Goal: Transaction & Acquisition: Book appointment/travel/reservation

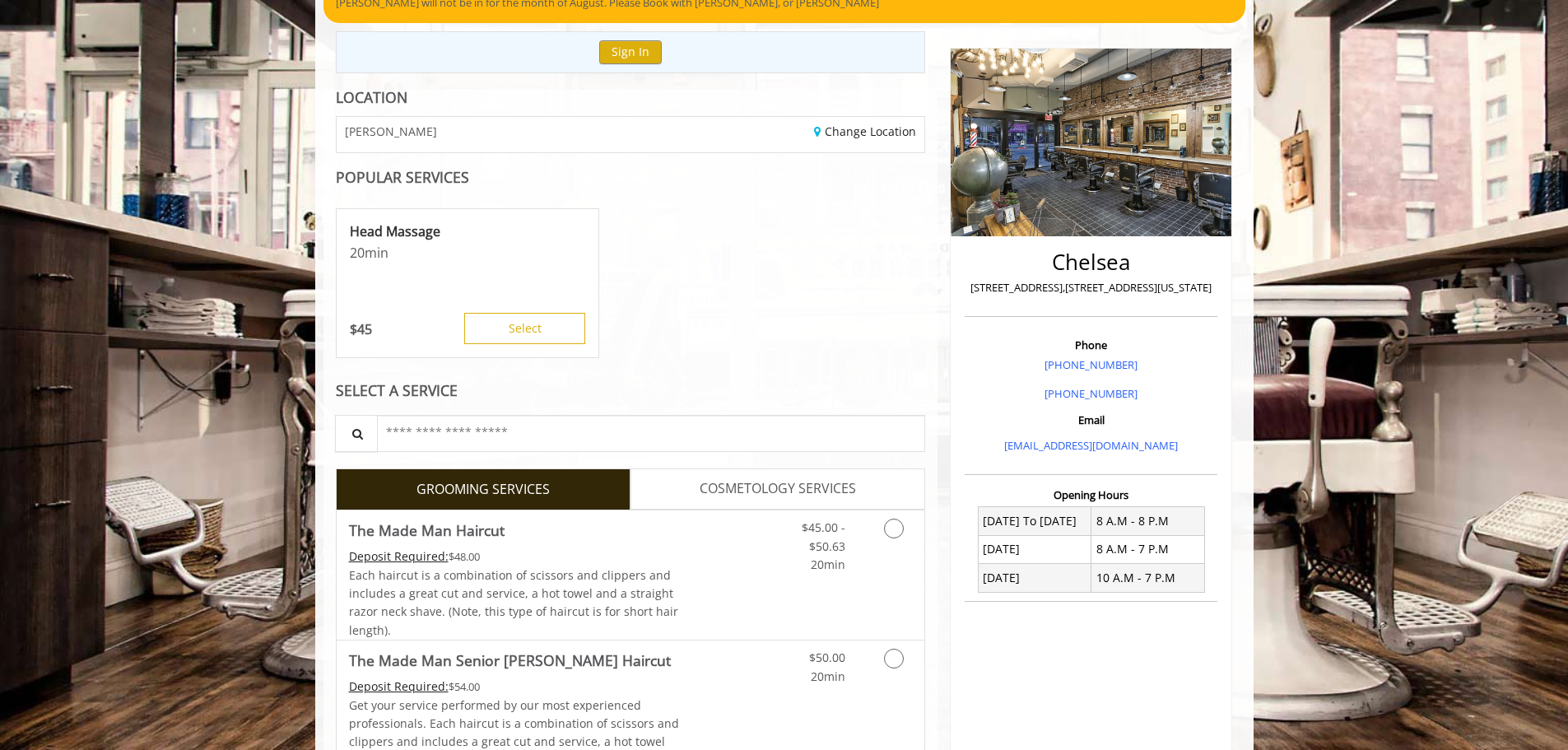
scroll to position [247, 0]
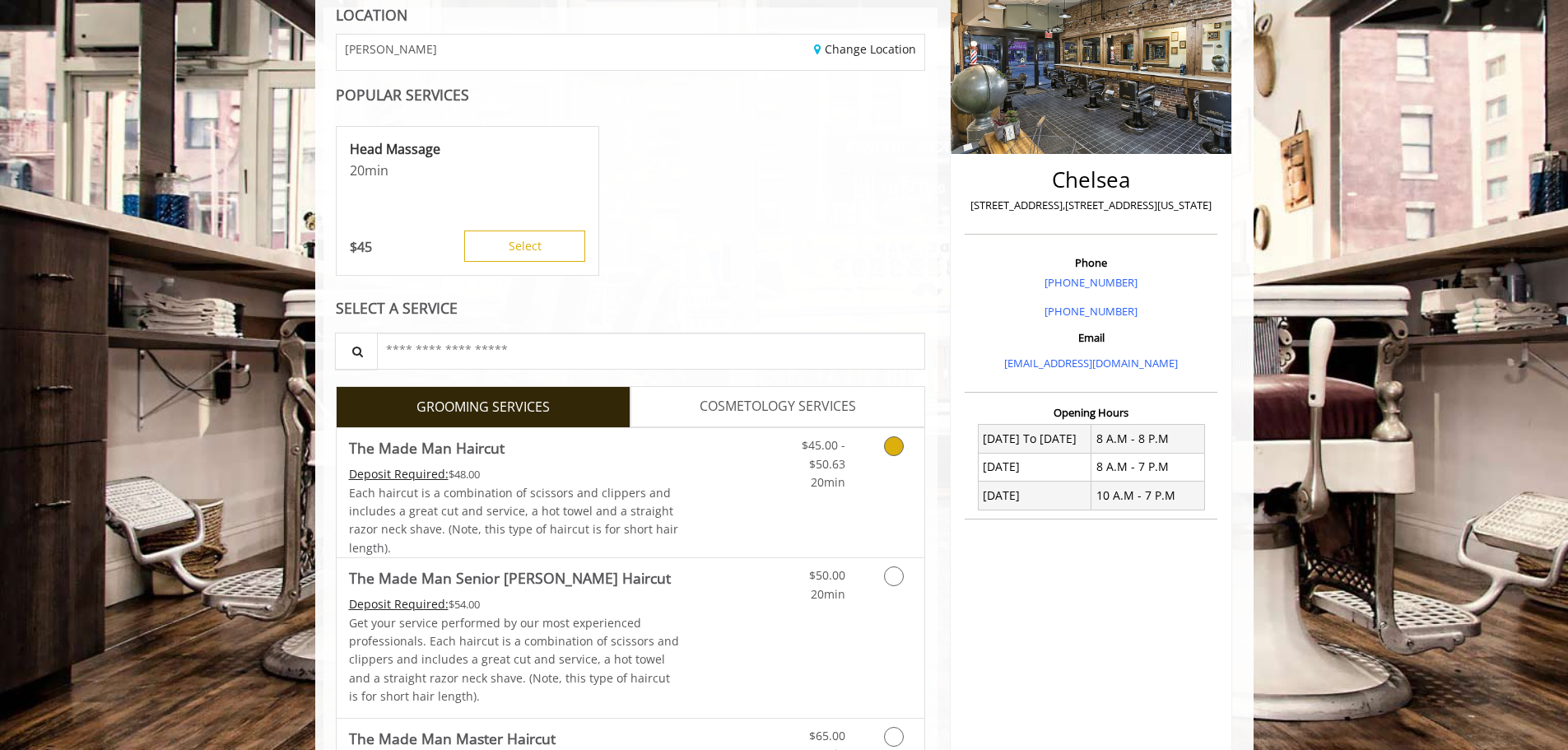
click at [874, 460] on link "Grooming services" at bounding box center [890, 460] width 42 height 63
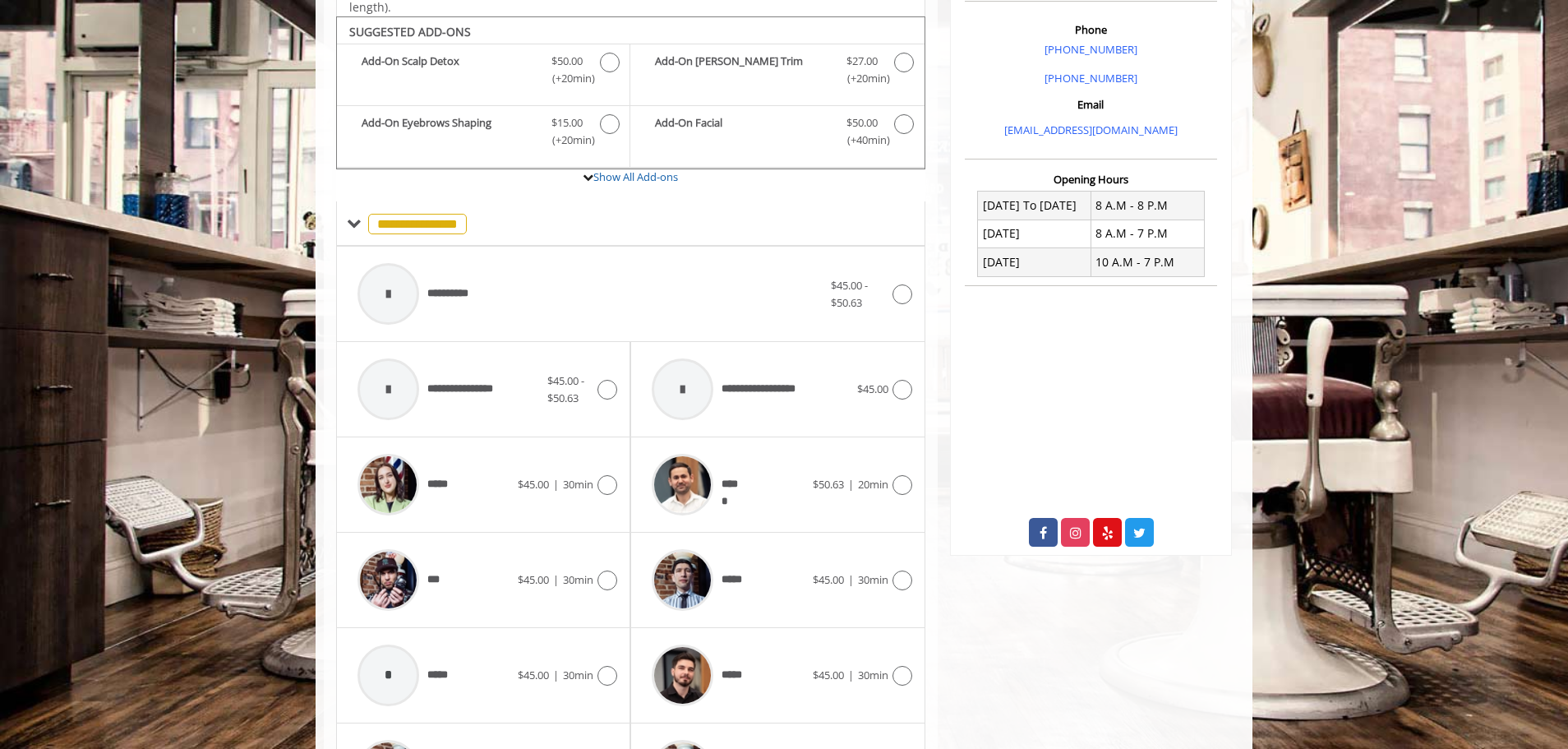
scroll to position [496, 0]
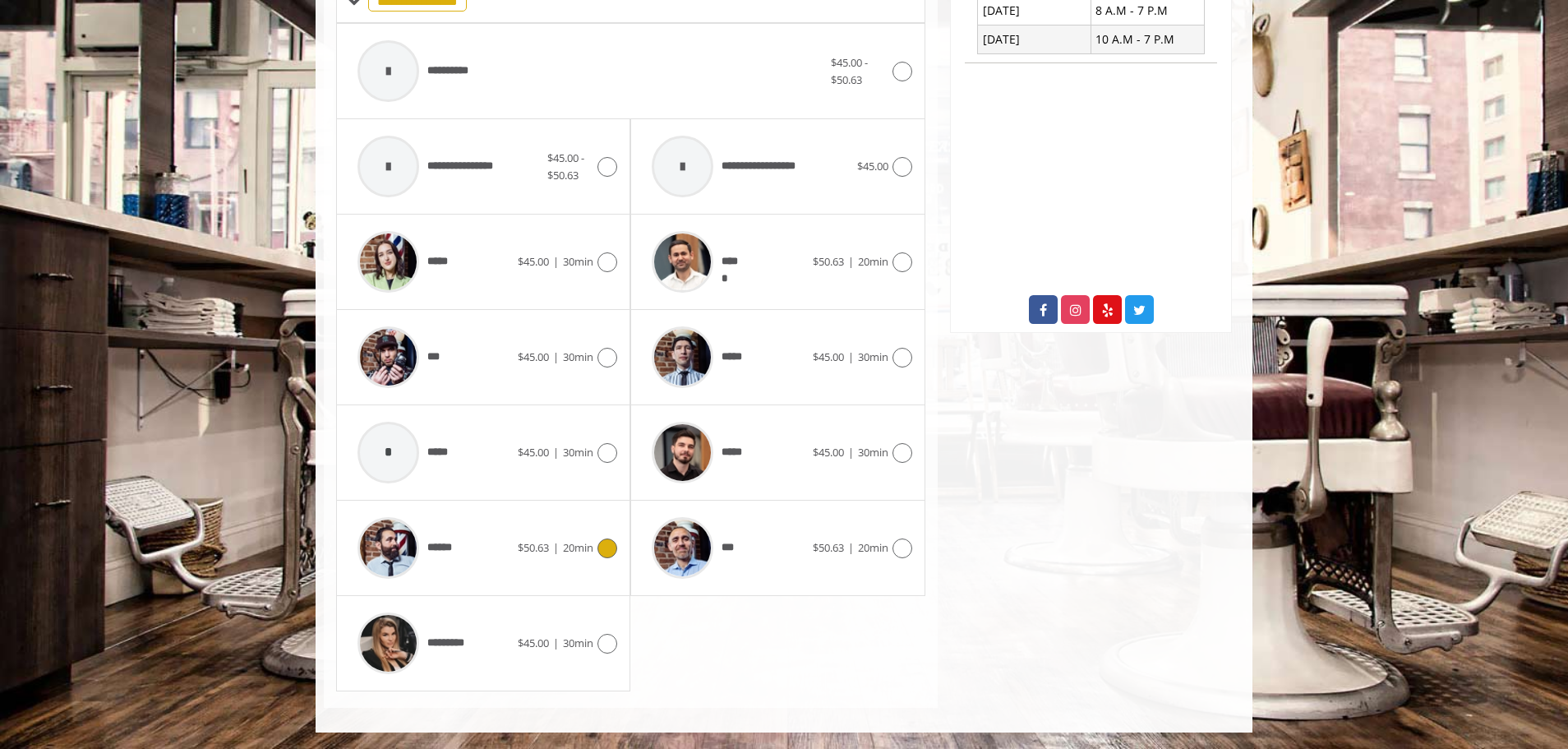
click at [574, 556] on div "$50.63 | 20min" at bounding box center [567, 548] width 100 height 20
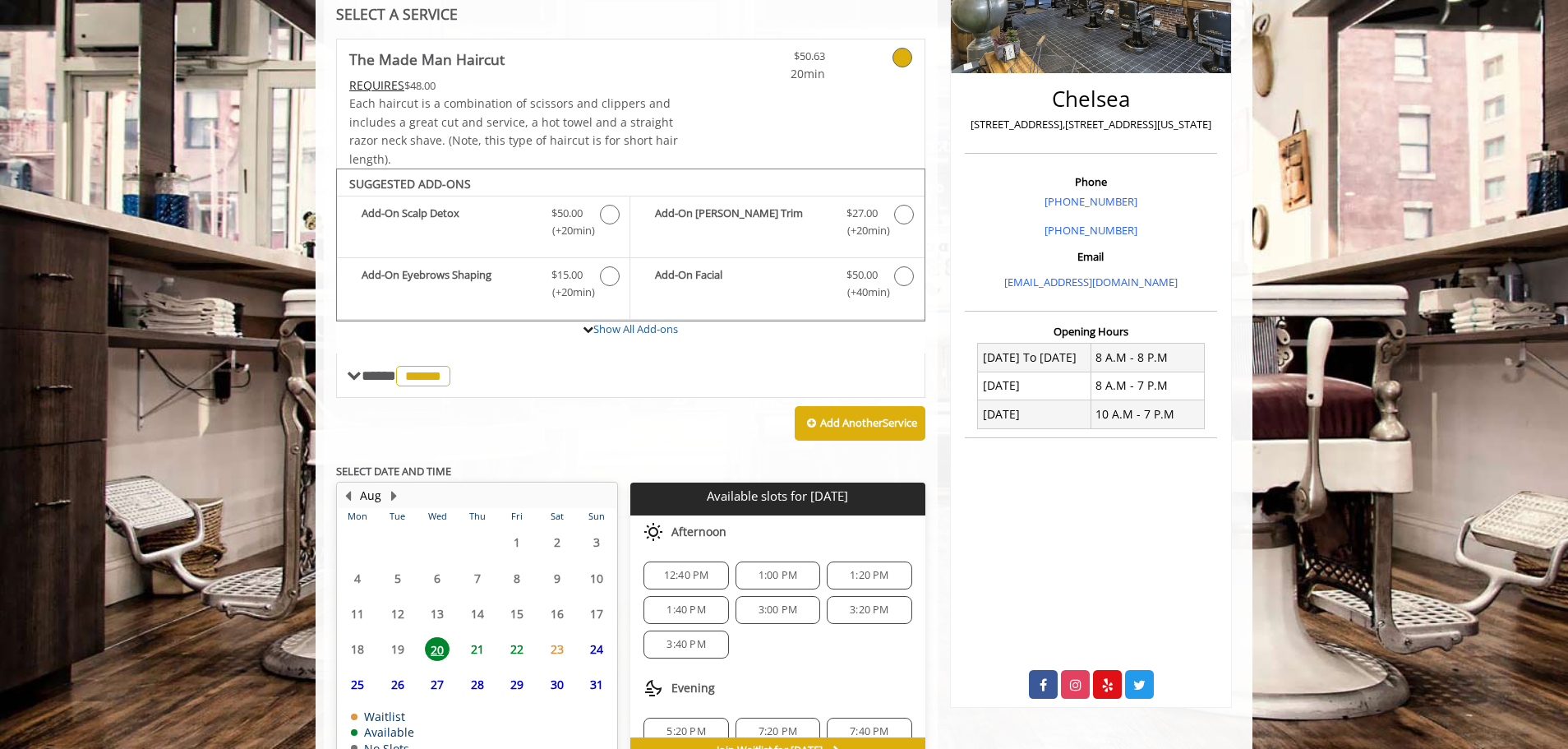
scroll to position [423, 0]
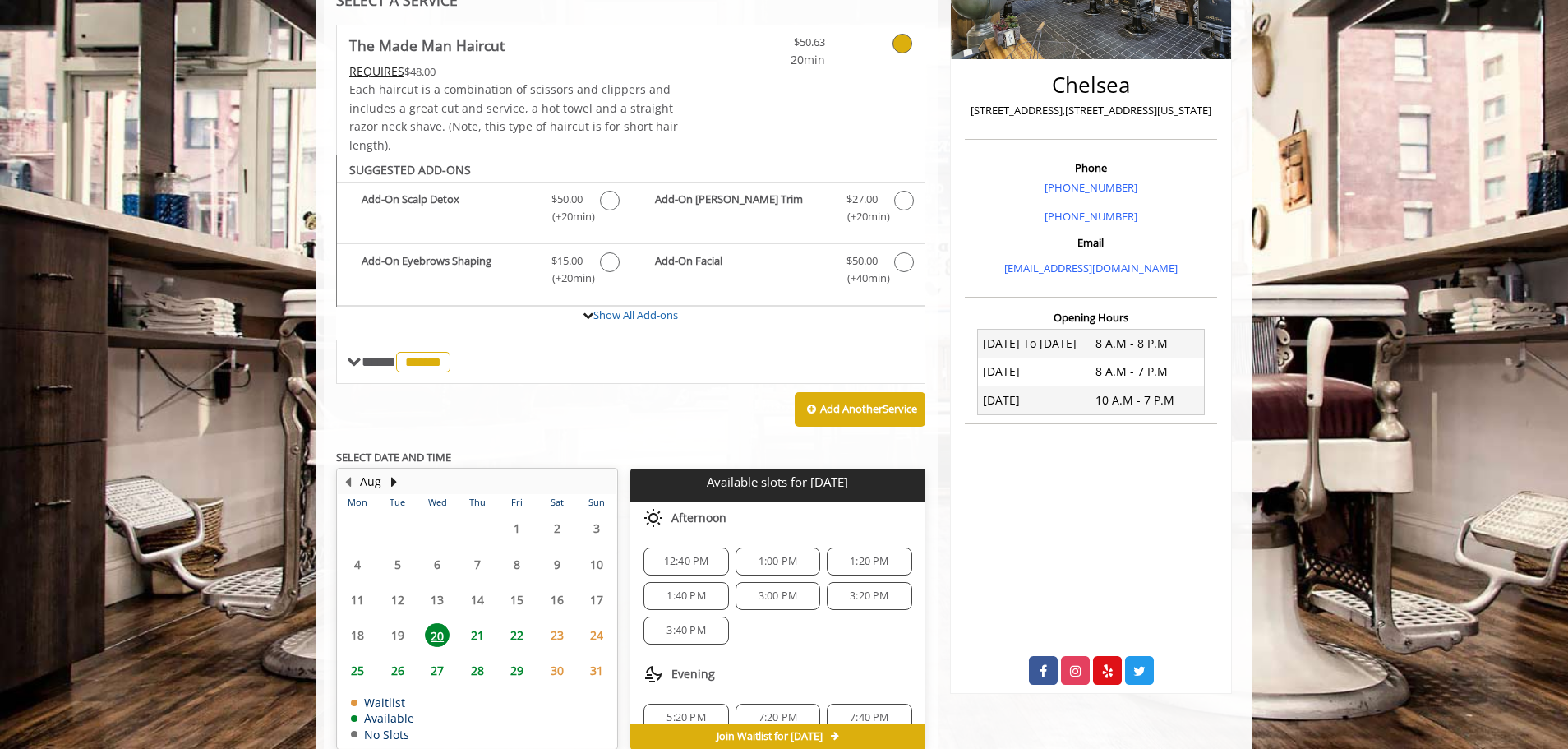
click at [478, 635] on span "21" at bounding box center [477, 635] width 25 height 24
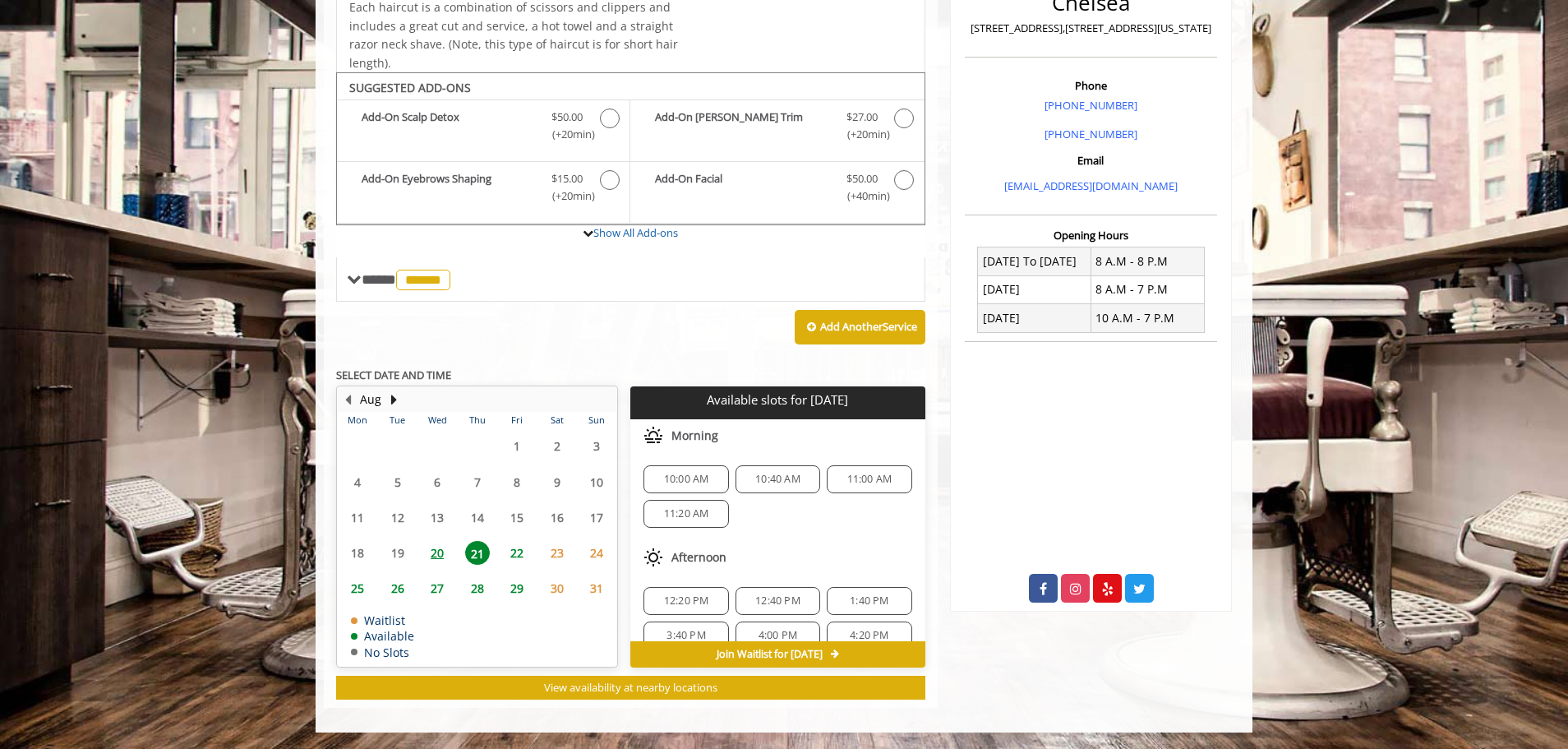
click at [439, 555] on span "20" at bounding box center [437, 552] width 25 height 24
click at [701, 487] on div "12:40 PM" at bounding box center [686, 479] width 85 height 28
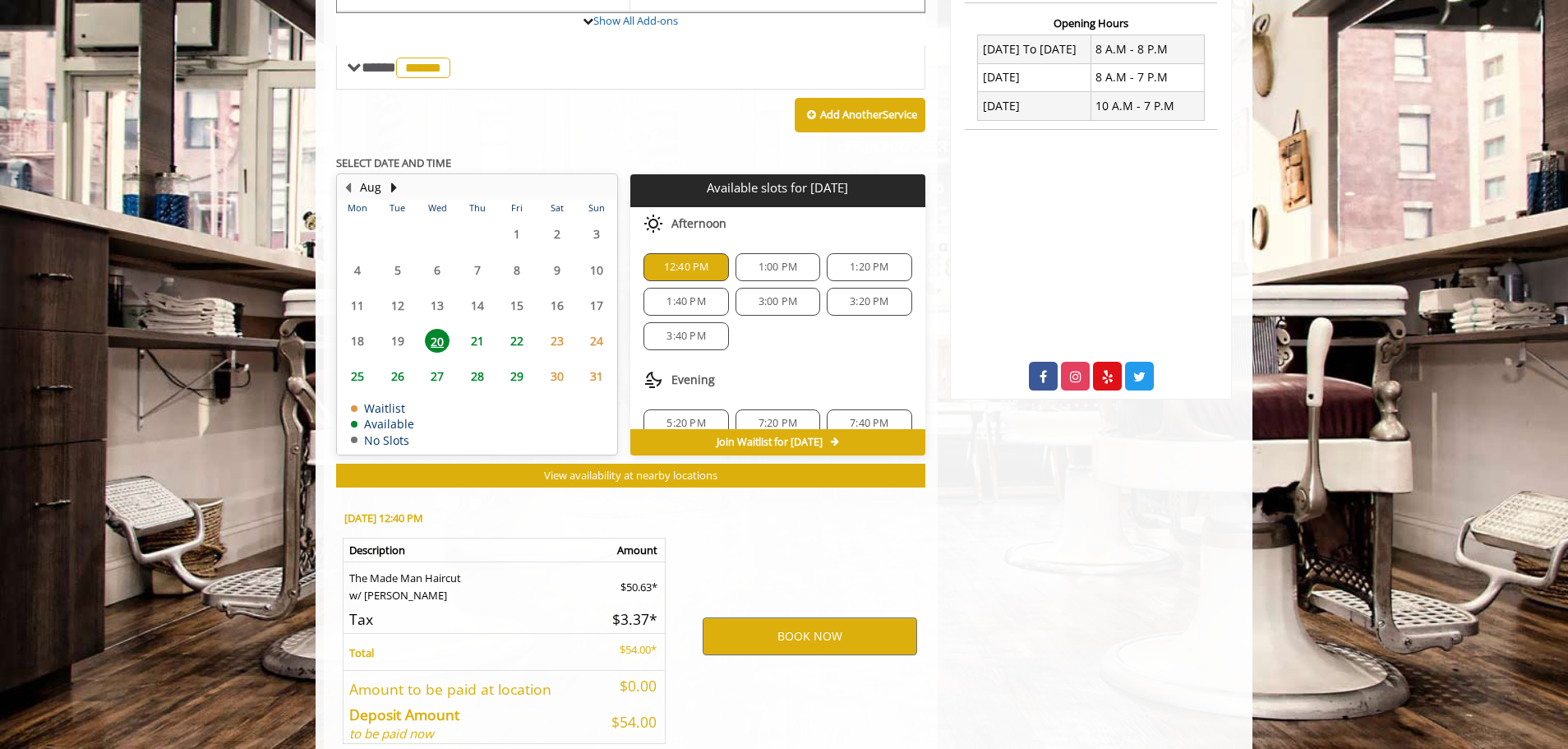
scroll to position [720, 0]
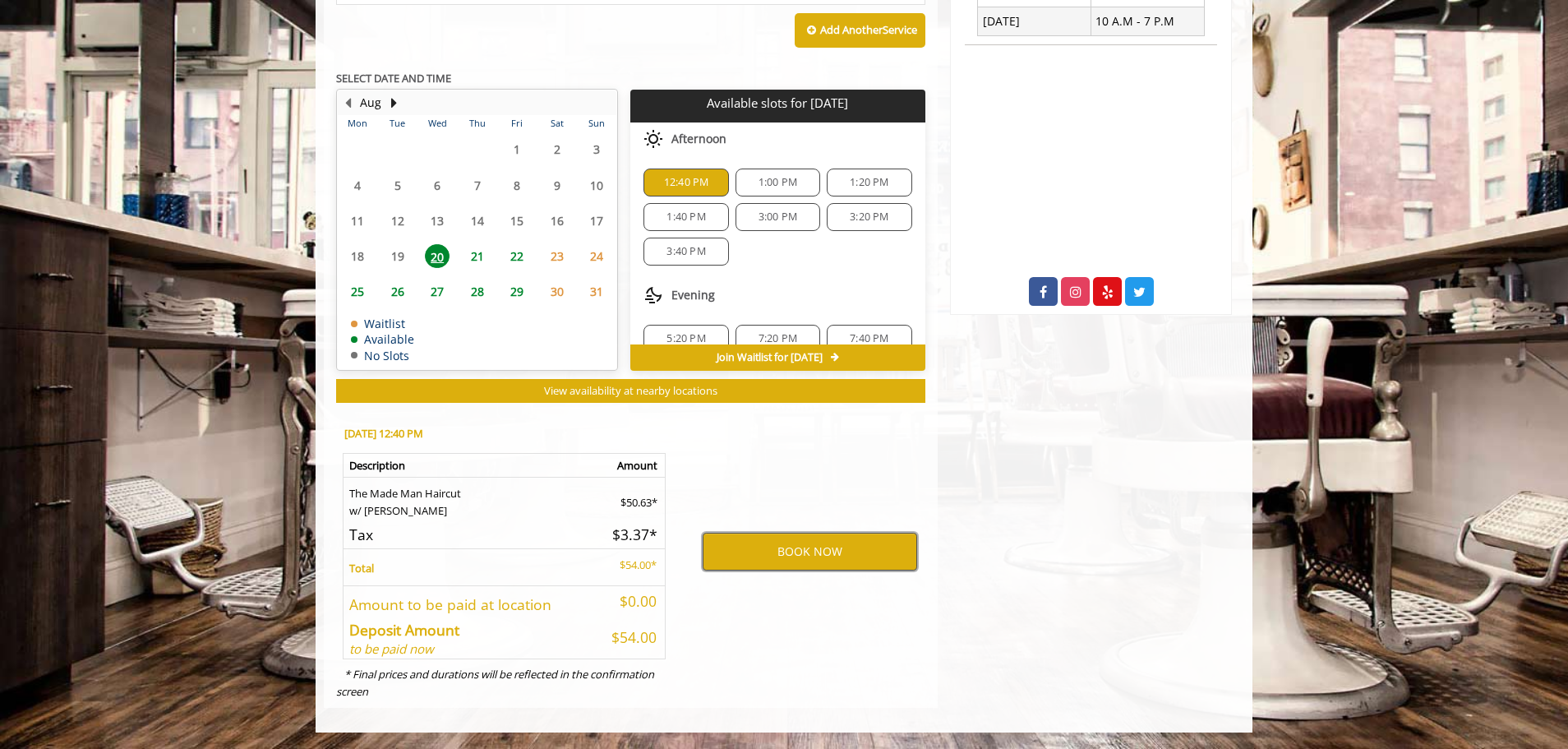
click at [837, 550] on button "BOOK NOW" at bounding box center [809, 551] width 214 height 38
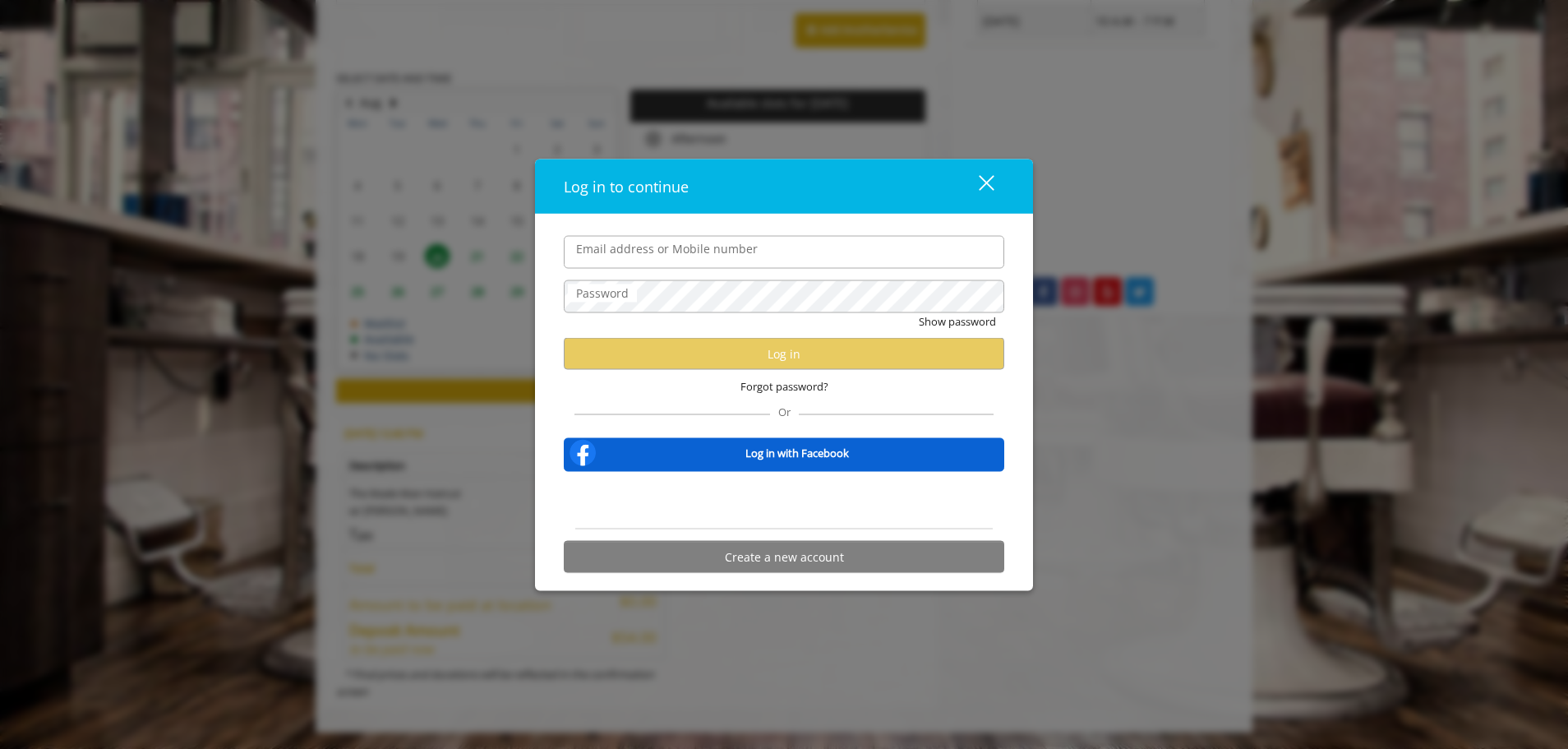
type input "**********"
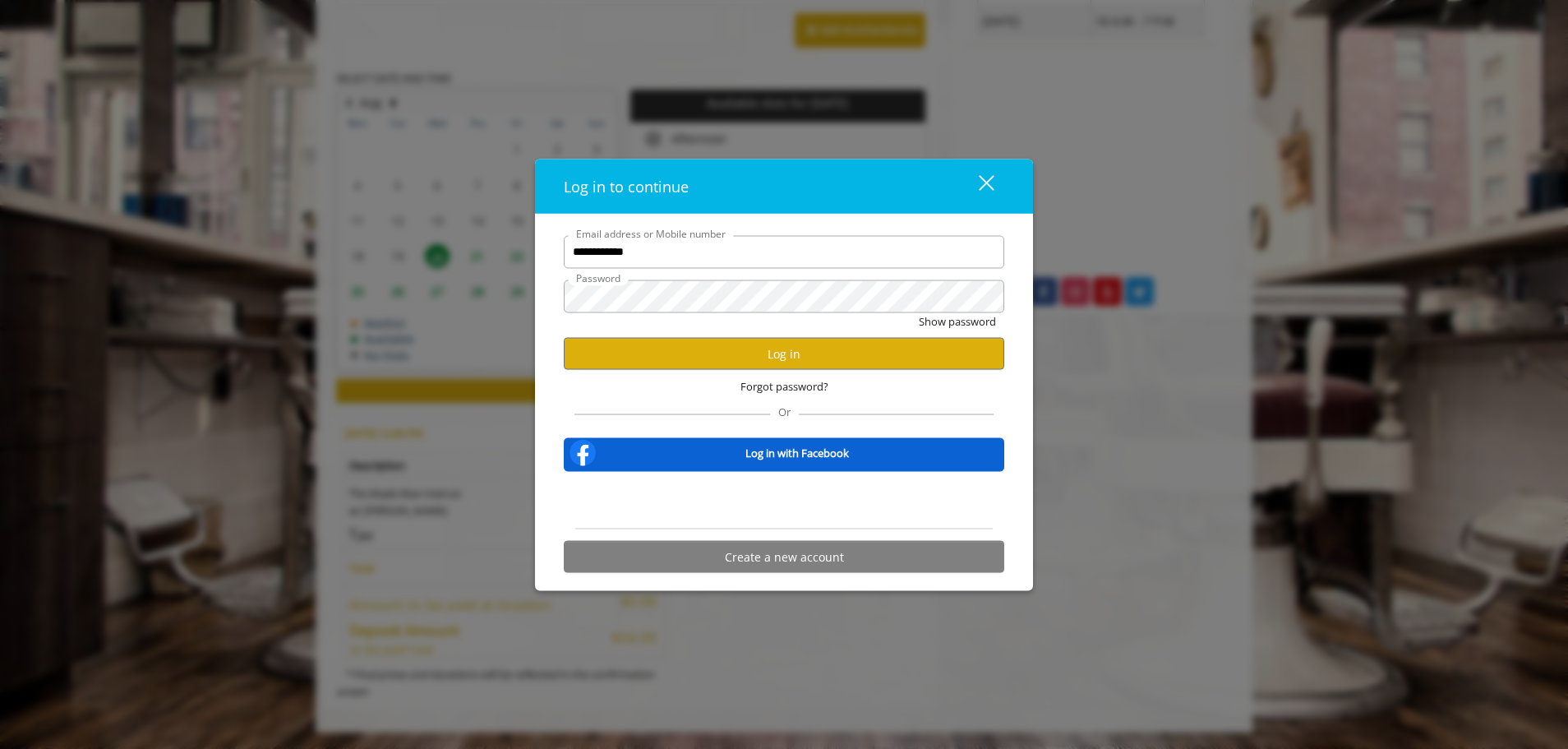
scroll to position [0, 0]
click at [700, 356] on button "Log in" at bounding box center [784, 354] width 441 height 32
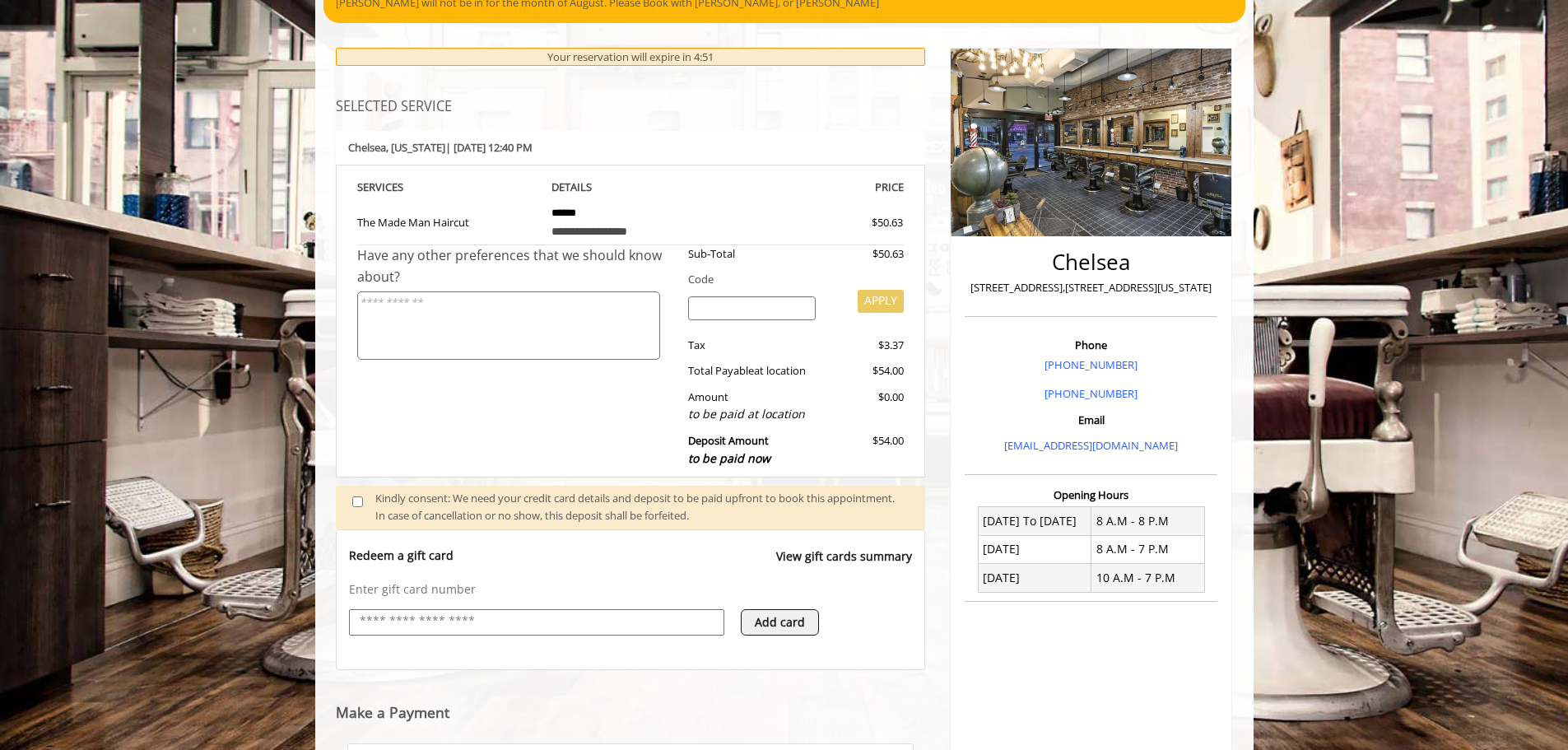
scroll to position [396, 0]
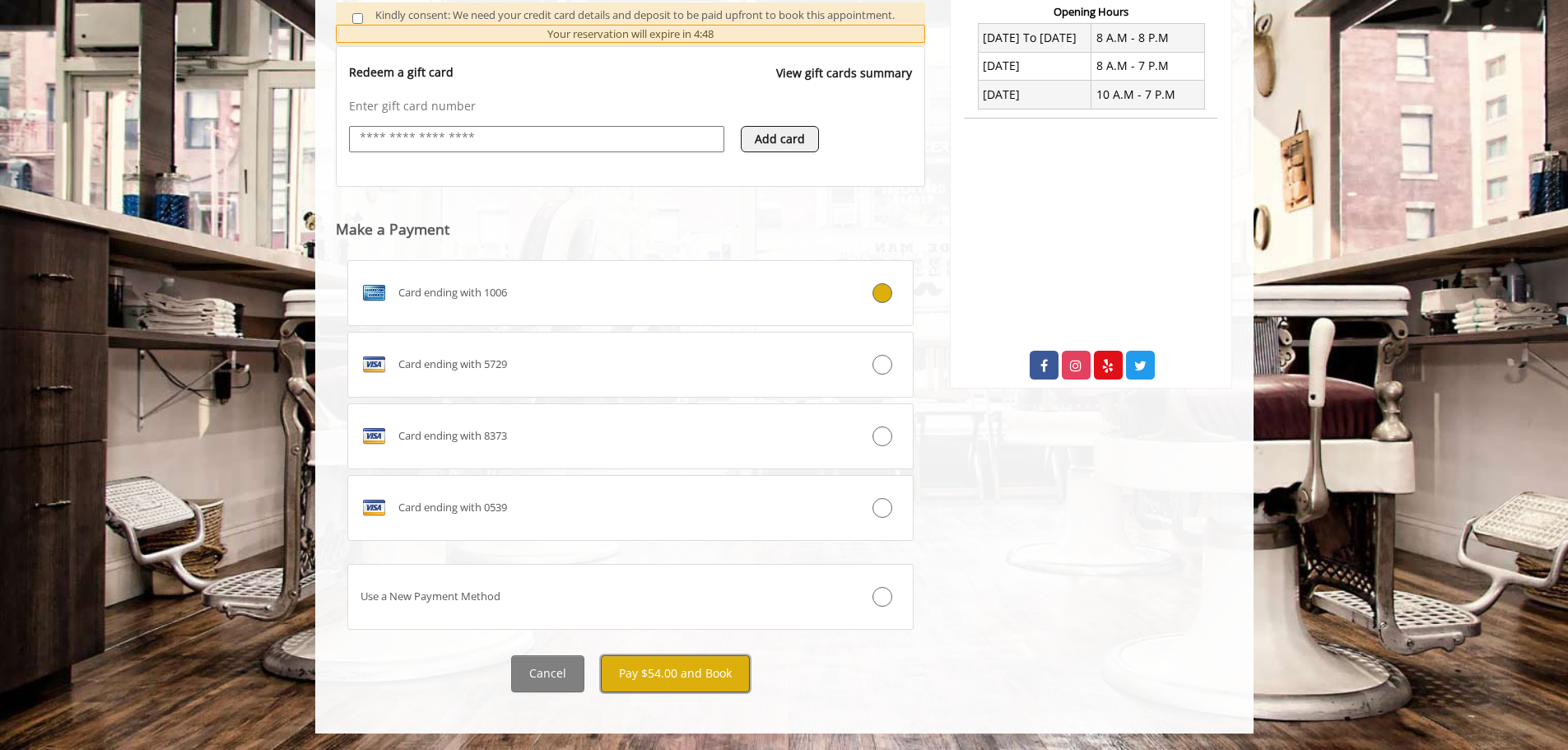
click at [684, 669] on button "Pay $54.00 and Book" at bounding box center [675, 673] width 149 height 37
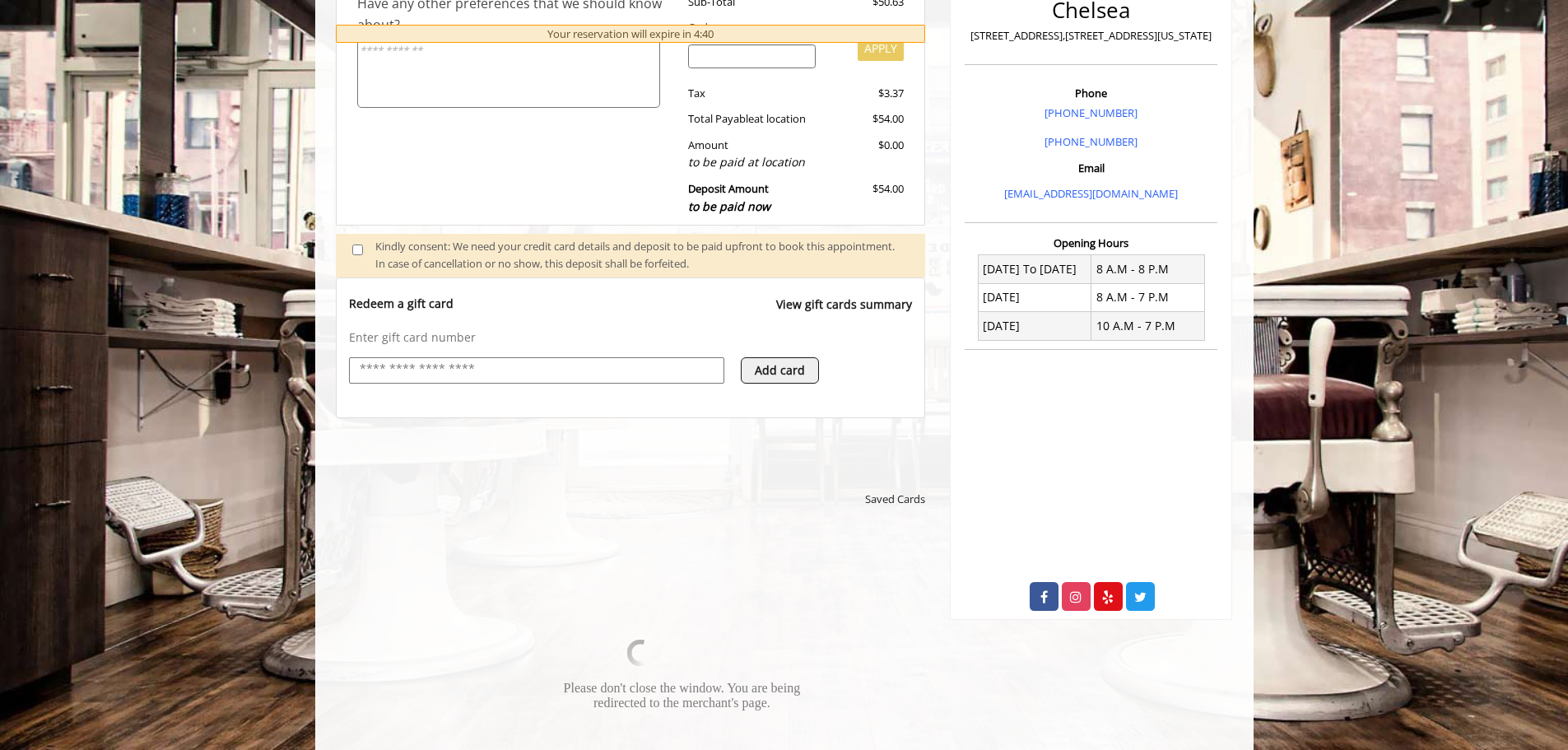
scroll to position [566, 0]
